Goal: Task Accomplishment & Management: Manage account settings

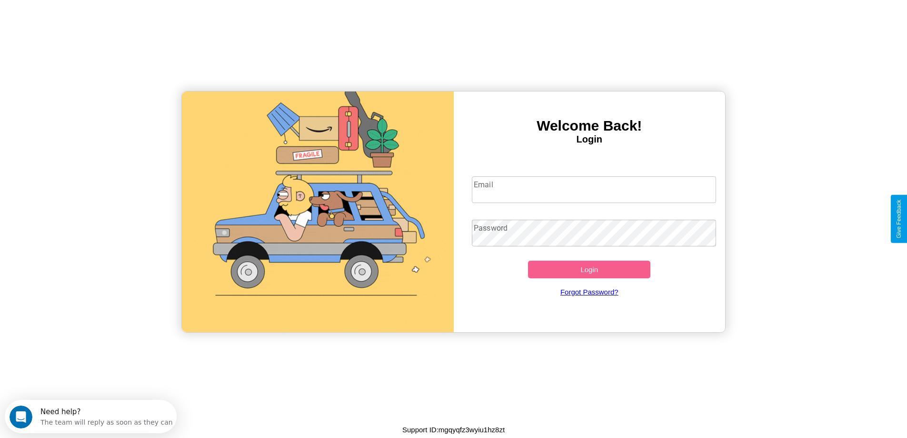
click at [594, 190] on input "Email" at bounding box center [594, 189] width 244 height 27
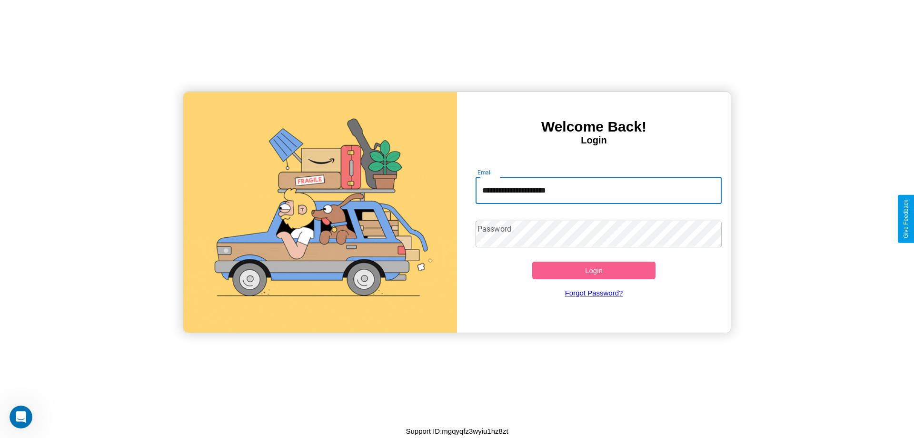
type input "**********"
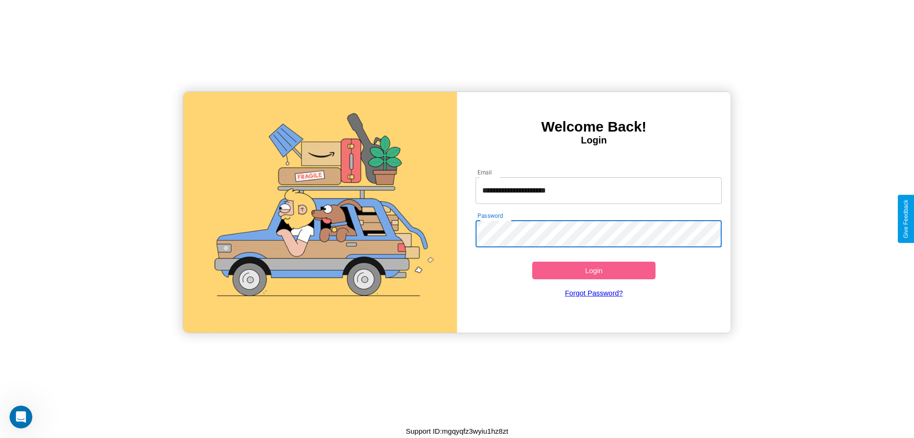
click at [594, 270] on button "Login" at bounding box center [593, 270] width 123 height 18
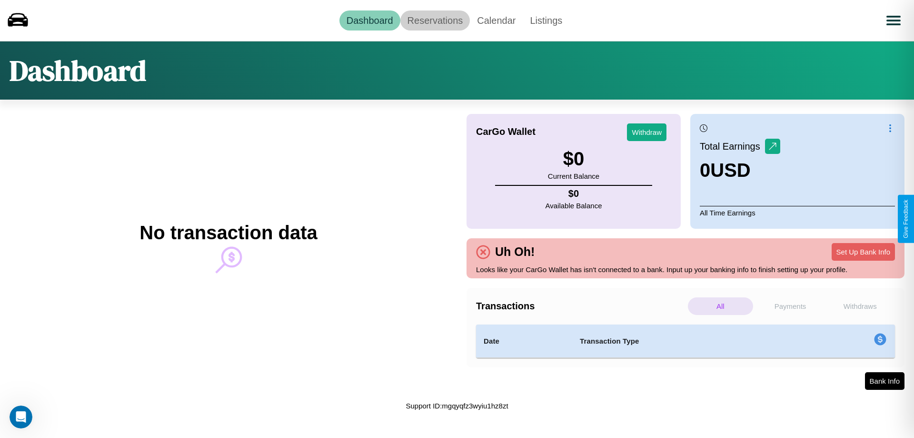
click at [435, 20] on link "Reservations" at bounding box center [435, 20] width 70 height 20
